Goal: Find specific page/section: Find specific page/section

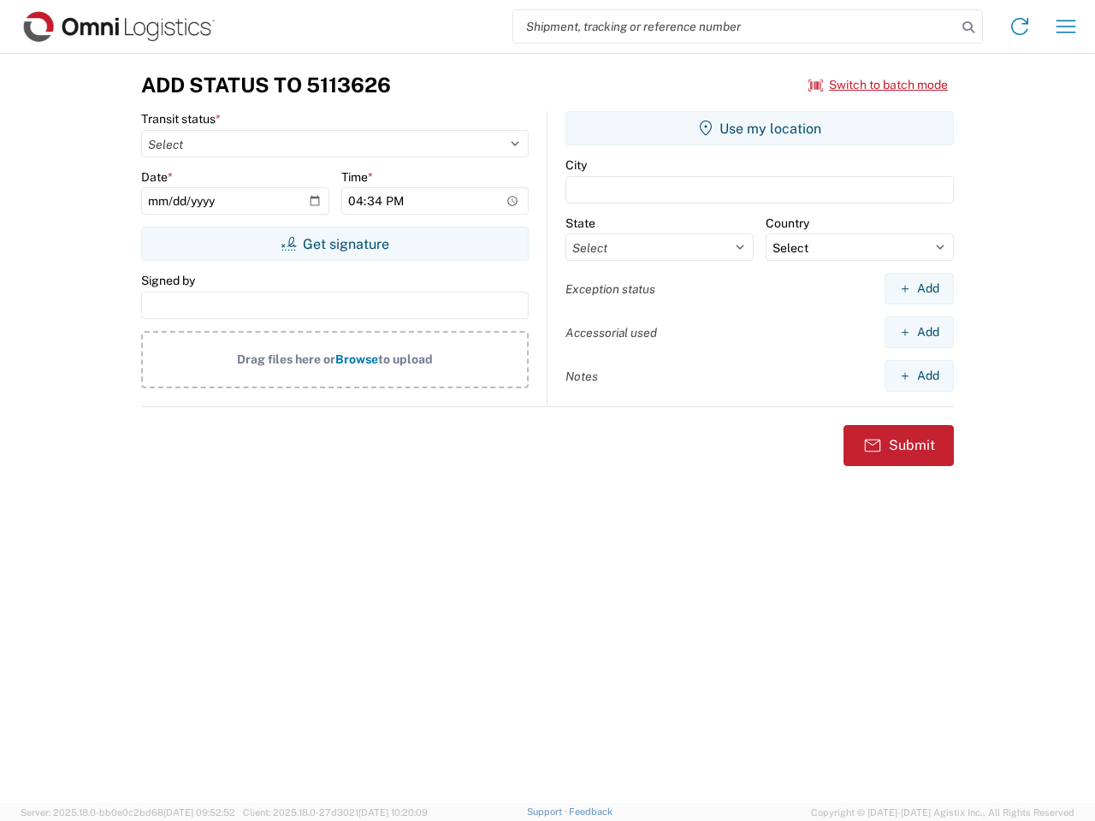
click at [735, 27] on input "search" at bounding box center [734, 26] width 443 height 33
click at [969, 27] on icon at bounding box center [969, 27] width 24 height 24
click at [1020, 27] on icon at bounding box center [1019, 26] width 27 height 27
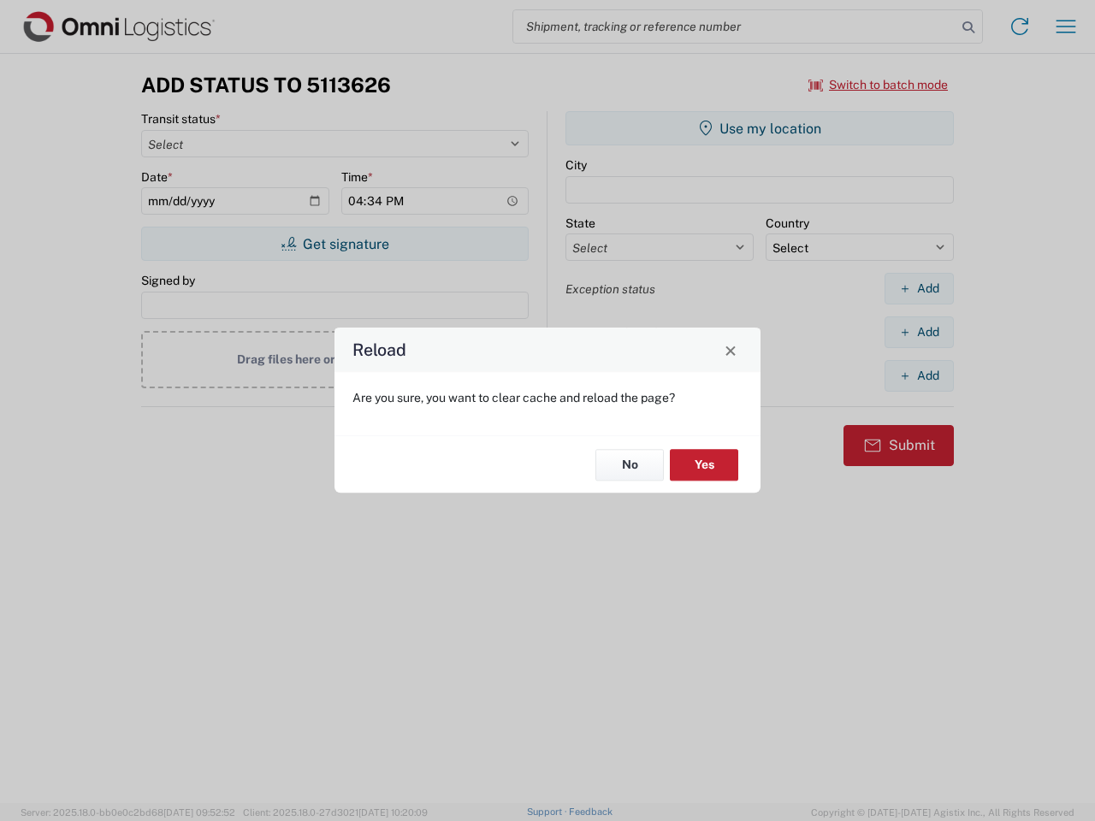
click at [1066, 27] on div "Reload Are you sure, you want to clear cache and reload the page? No Yes" at bounding box center [547, 410] width 1095 height 821
click at [879, 85] on div "Reload Are you sure, you want to clear cache and reload the page? No Yes" at bounding box center [547, 410] width 1095 height 821
click at [335, 244] on div "Reload Are you sure, you want to clear cache and reload the page? No Yes" at bounding box center [547, 410] width 1095 height 821
click at [760, 128] on div "Reload Are you sure, you want to clear cache and reload the page? No Yes" at bounding box center [547, 410] width 1095 height 821
click at [919, 288] on div "Reload Are you sure, you want to clear cache and reload the page? No Yes" at bounding box center [547, 410] width 1095 height 821
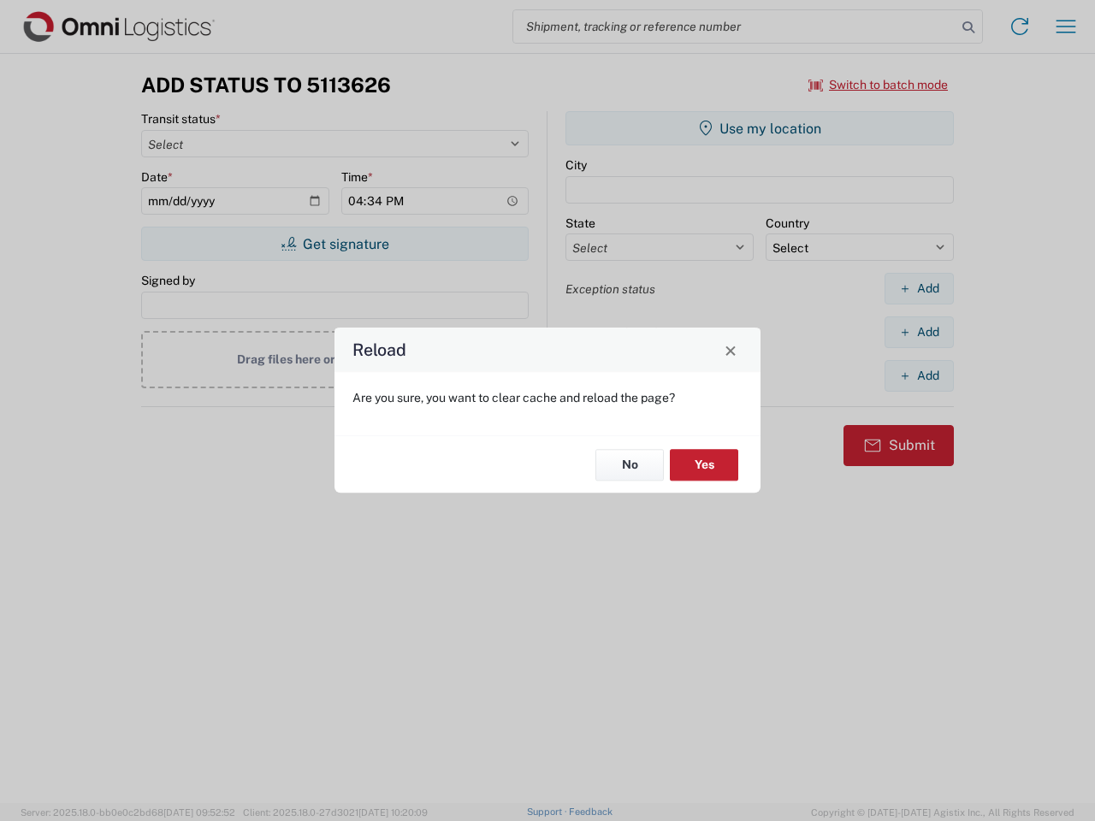
click at [919, 332] on div "Reload Are you sure, you want to clear cache and reload the page? No Yes" at bounding box center [547, 410] width 1095 height 821
click at [919, 376] on div "Reload Are you sure, you want to clear cache and reload the page? No Yes" at bounding box center [547, 410] width 1095 height 821
